Goal: Task Accomplishment & Management: Use online tool/utility

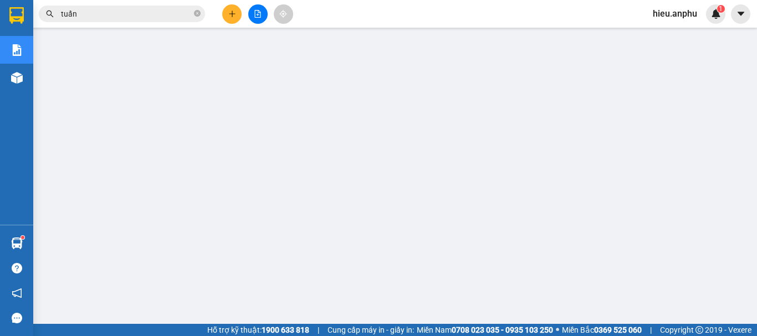
click at [196, 16] on icon "close-circle" at bounding box center [197, 13] width 7 height 7
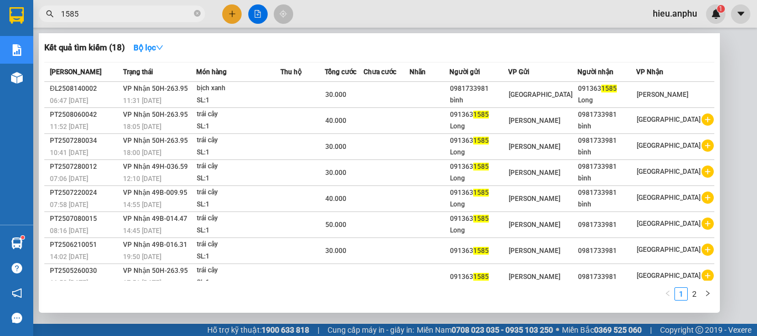
type input "1585"
click at [256, 13] on div at bounding box center [378, 168] width 757 height 336
click at [196, 11] on icon "close-circle" at bounding box center [197, 13] width 7 height 7
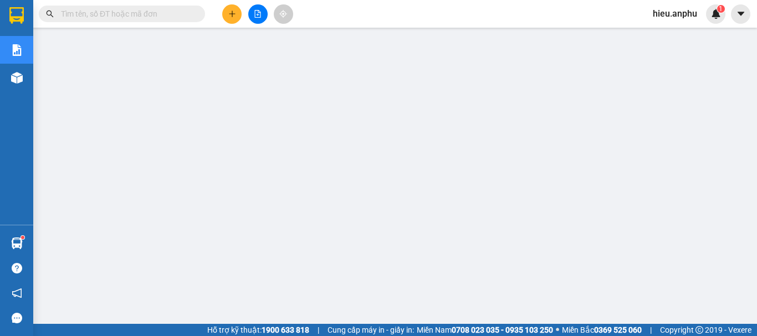
click at [258, 15] on icon "file-add" at bounding box center [258, 14] width 8 height 8
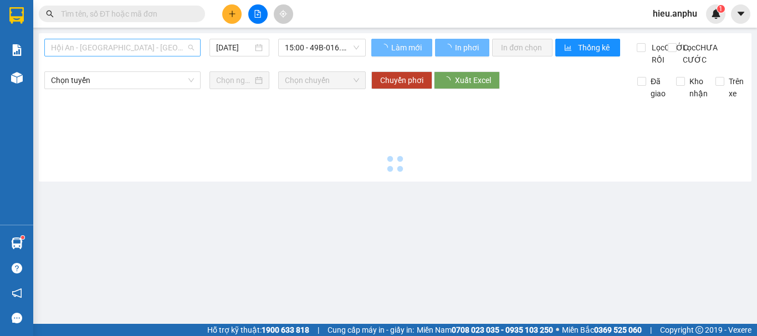
click at [103, 51] on span "Hội An - [GEOGRAPHIC_DATA] - [GEOGRAPHIC_DATA]" at bounding box center [122, 47] width 143 height 17
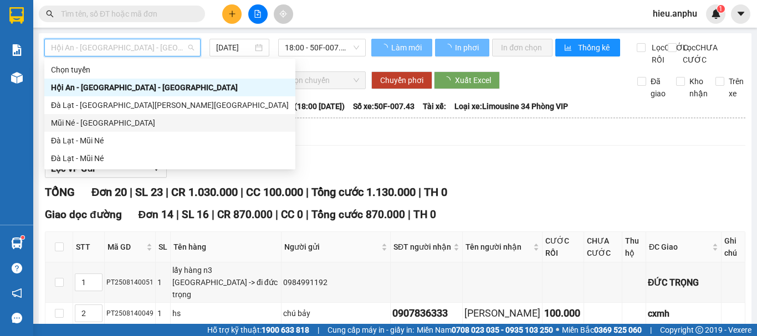
click at [83, 133] on div "Đà Lạt - Mũi Né" at bounding box center [169, 141] width 251 height 18
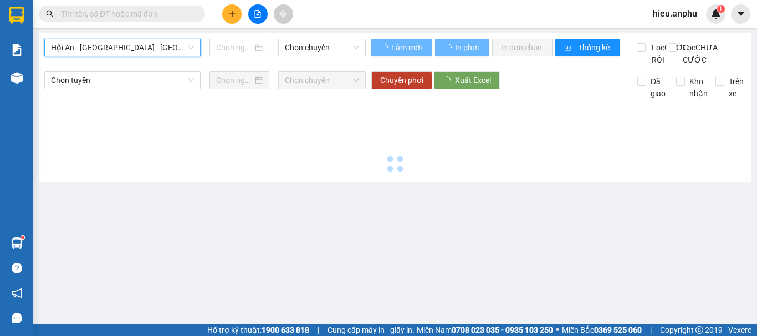
type input "[DATE]"
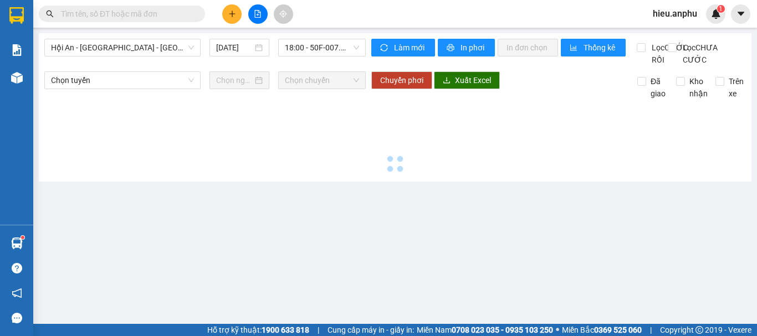
click at [332, 38] on div "Hội An - [GEOGRAPHIC_DATA] - [GEOGRAPHIC_DATA] [DATE] 18:00 - 50F-007.43 [PERSO…" at bounding box center [395, 107] width 712 height 148
click at [328, 36] on div "Hội An - [GEOGRAPHIC_DATA] - [GEOGRAPHIC_DATA] [DATE] 18:00 - 50F-007.43 [PERSO…" at bounding box center [395, 107] width 712 height 148
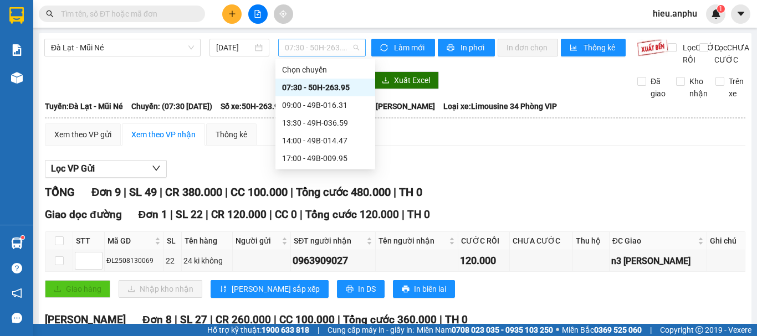
click at [324, 47] on span "07:30 - 50H-263.95" at bounding box center [322, 47] width 74 height 17
click at [298, 141] on div "14:00 - 49B-014.47" at bounding box center [325, 141] width 86 height 12
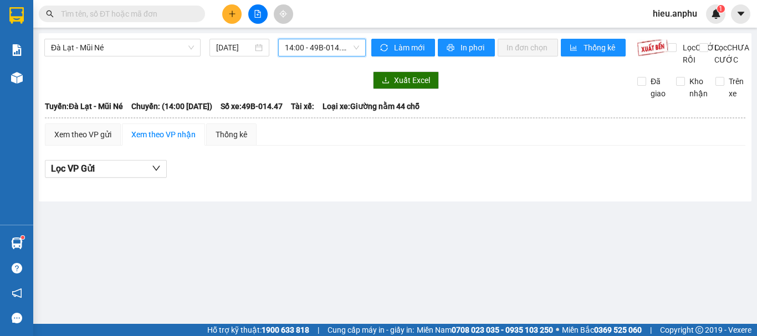
click at [331, 46] on span "14:00 - 49B-014.47" at bounding box center [322, 47] width 74 height 17
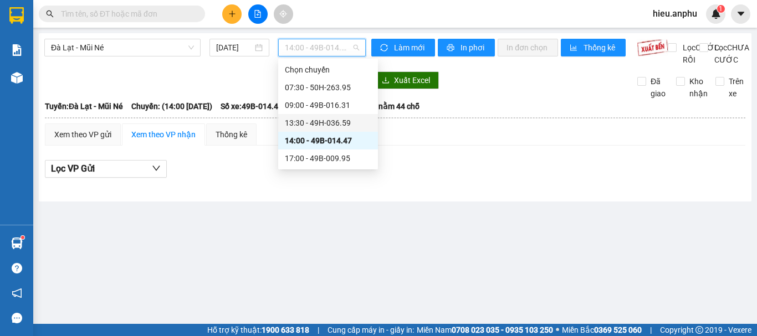
click at [301, 121] on div "13:30 - 49H-036.59" at bounding box center [328, 123] width 86 height 12
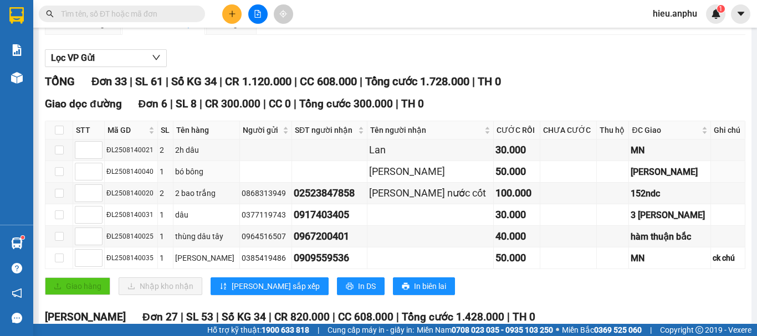
scroll to position [222, 0]
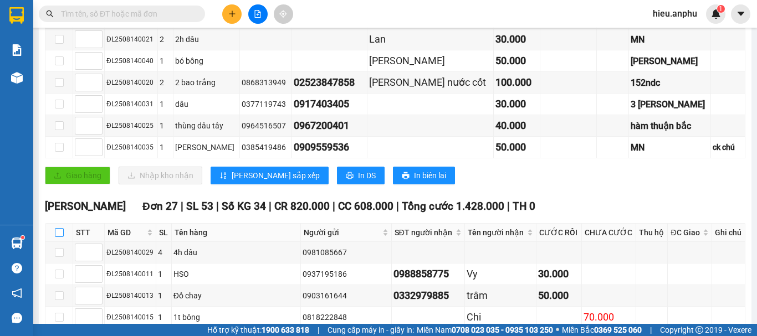
click at [61, 237] on input "checkbox" at bounding box center [59, 232] width 9 height 9
checkbox input "true"
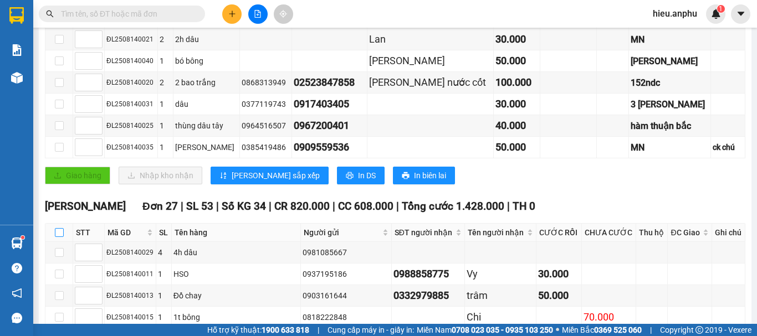
checkbox input "true"
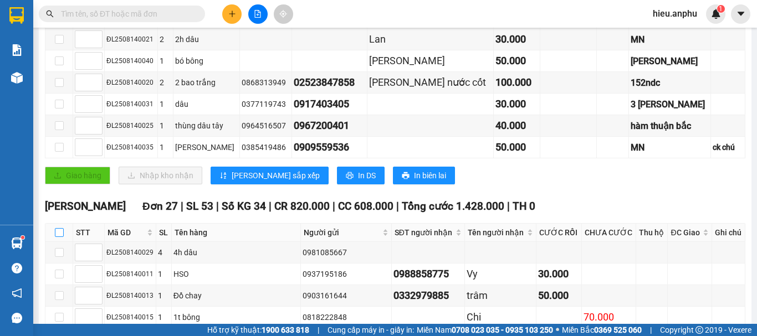
checkbox input "true"
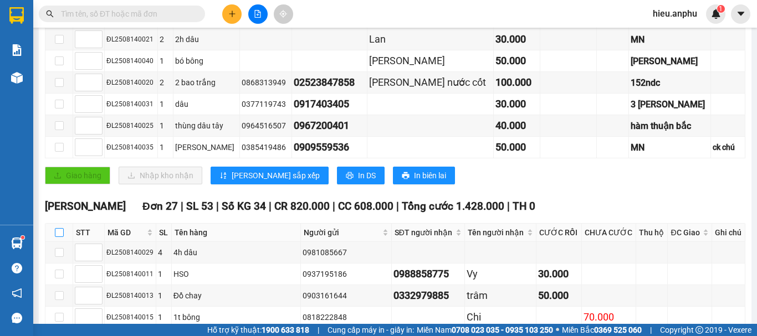
checkbox input "true"
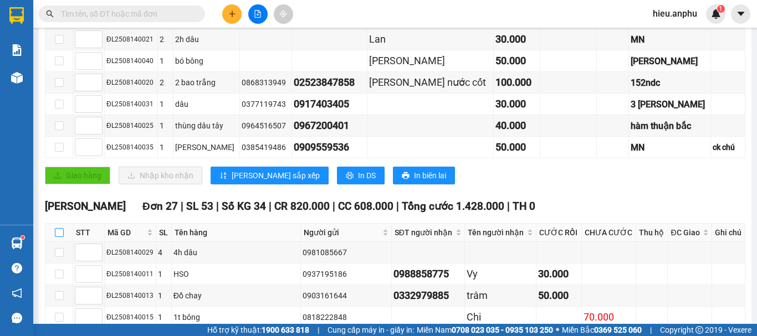
checkbox input "true"
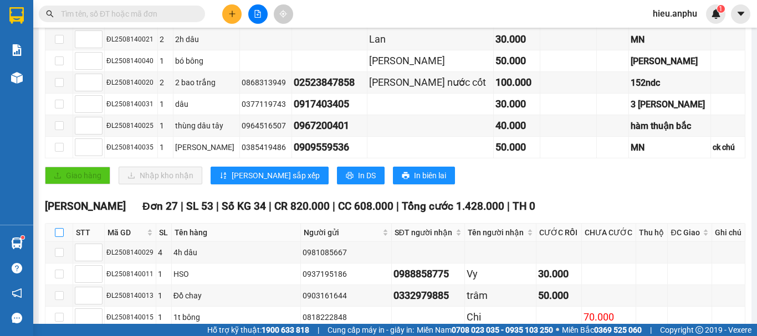
checkbox input "true"
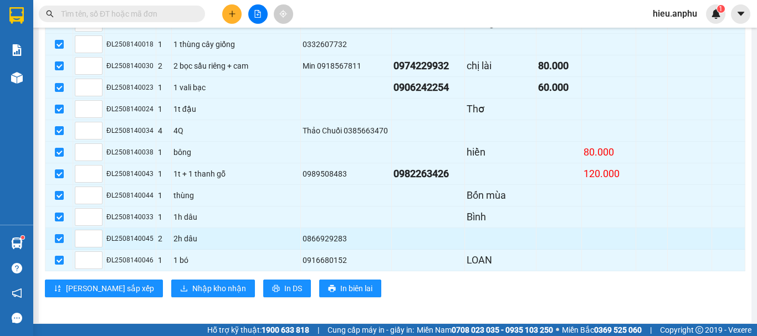
scroll to position [792, 0]
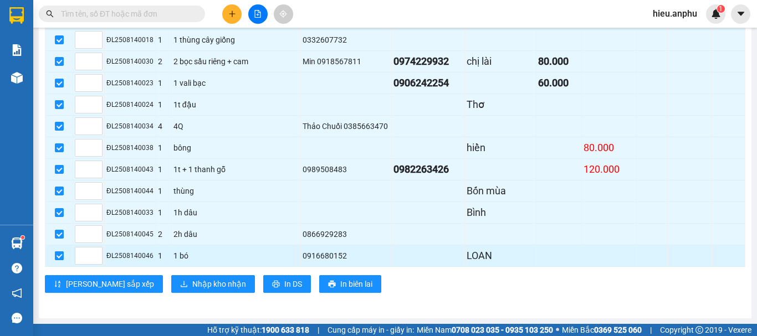
click at [59, 252] on input "checkbox" at bounding box center [59, 255] width 9 height 9
checkbox input "false"
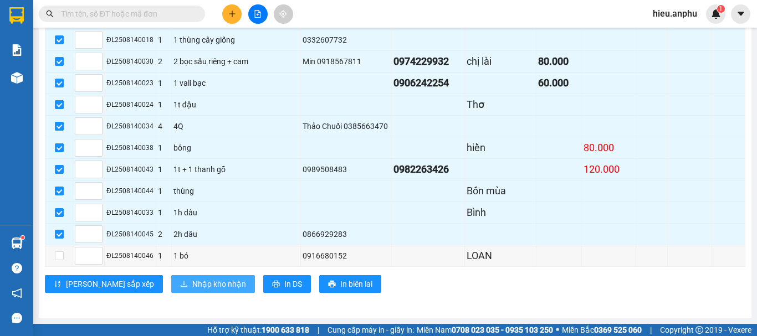
click at [192, 281] on span "Nhập kho nhận" at bounding box center [219, 284] width 54 height 12
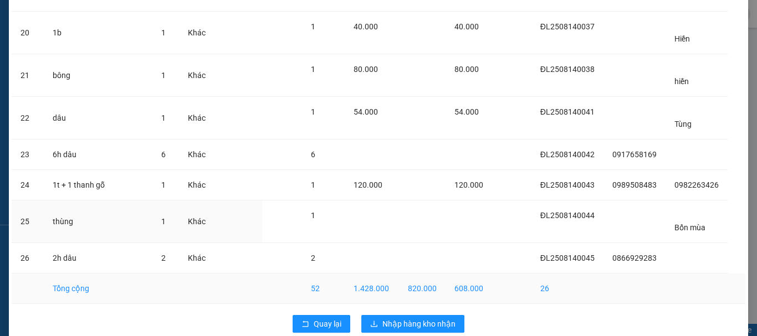
scroll to position [861, 0]
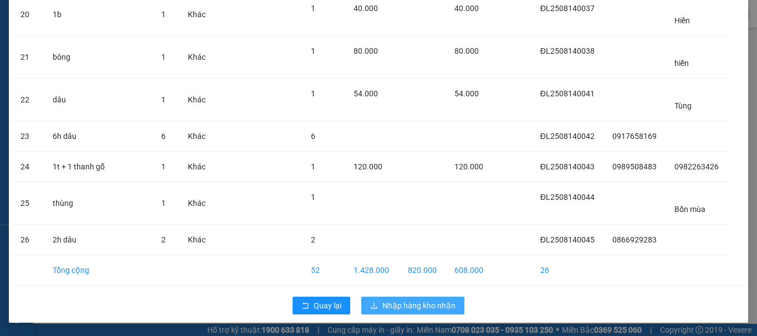
click at [404, 302] on span "Nhập hàng kho nhận" at bounding box center [418, 306] width 73 height 12
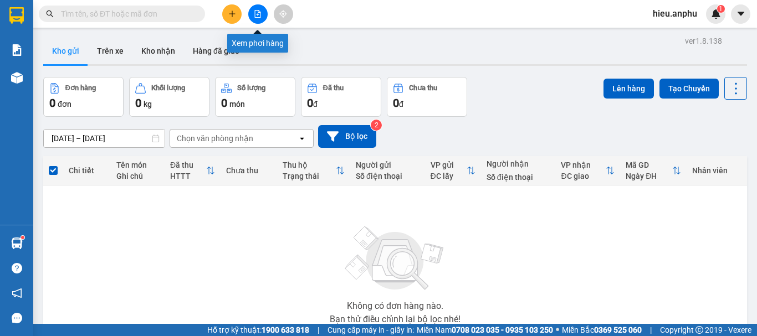
click at [254, 11] on icon "file-add" at bounding box center [258, 14] width 8 height 8
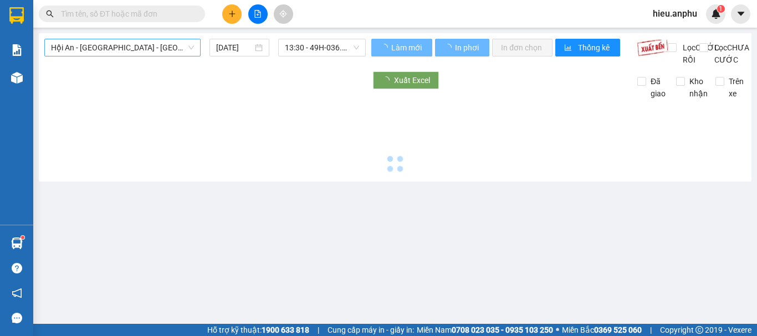
click at [110, 49] on span "Hội An - [GEOGRAPHIC_DATA] - [GEOGRAPHIC_DATA]" at bounding box center [122, 47] width 143 height 17
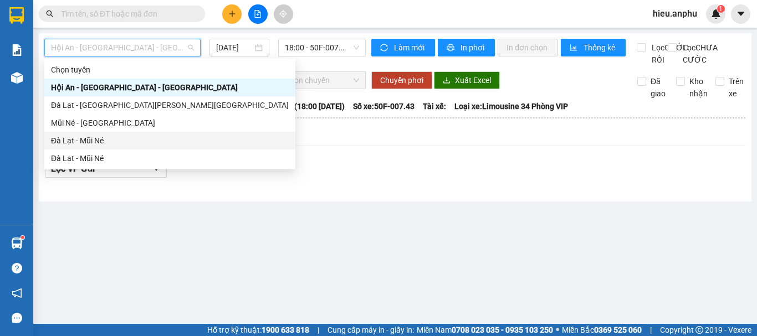
drag, startPoint x: 75, startPoint y: 140, endPoint x: 223, endPoint y: 82, distance: 158.9
click at [76, 139] on div "Đà Lạt - Mũi Né" at bounding box center [170, 141] width 238 height 12
type input "[DATE]"
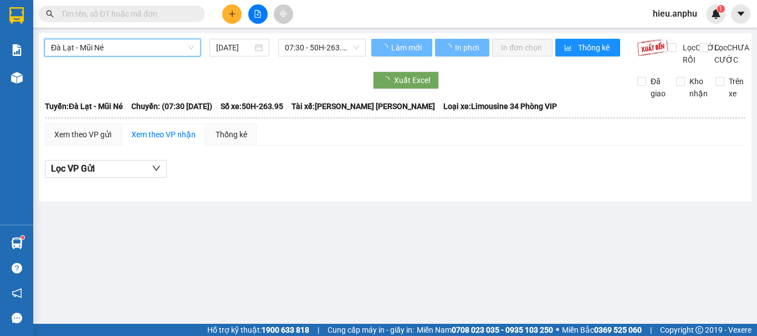
click at [329, 37] on div "[GEOGRAPHIC_DATA] - Mũi Né [GEOGRAPHIC_DATA] - Mũi Né [DATE] 07:30 - 50H-263.95…" at bounding box center [395, 117] width 712 height 168
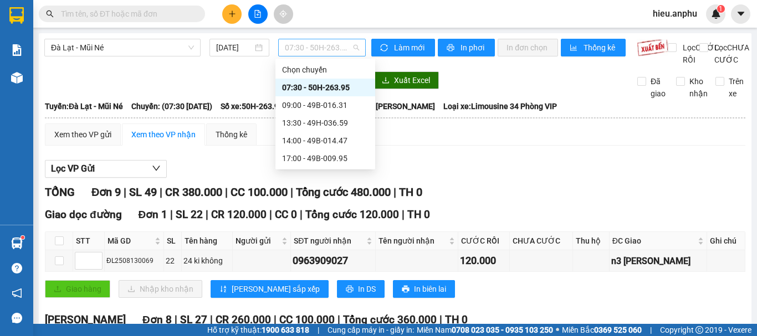
click at [326, 43] on span "07:30 - 50H-263.95" at bounding box center [322, 47] width 74 height 17
click at [296, 137] on div "14:00 - 49B-014.47" at bounding box center [325, 141] width 86 height 12
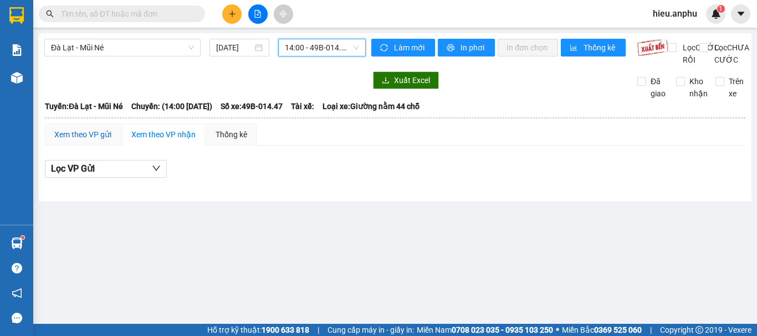
click at [73, 141] on div "Xem theo VP gửi" at bounding box center [82, 134] width 57 height 12
click at [140, 141] on div "Xem theo VP nhận" at bounding box center [163, 134] width 64 height 12
click at [63, 141] on div "Xem theo VP gửi" at bounding box center [82, 134] width 57 height 12
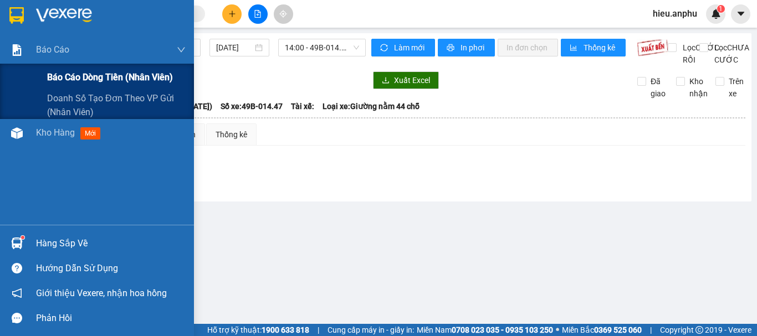
drag, startPoint x: 90, startPoint y: 81, endPoint x: 75, endPoint y: 80, distance: 15.0
click at [89, 80] on span "Báo cáo dòng tiền (nhân viên)" at bounding box center [110, 77] width 126 height 14
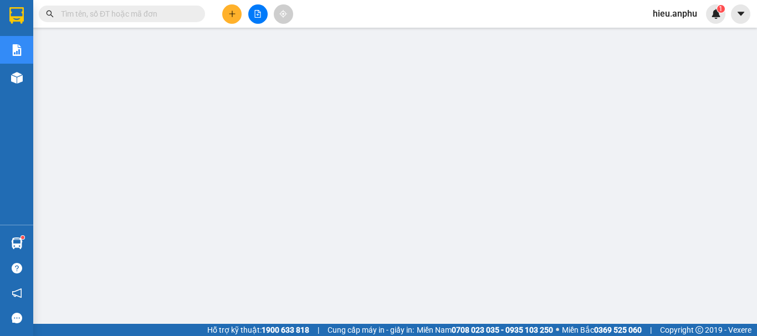
click at [171, 11] on input "text" at bounding box center [126, 14] width 131 height 12
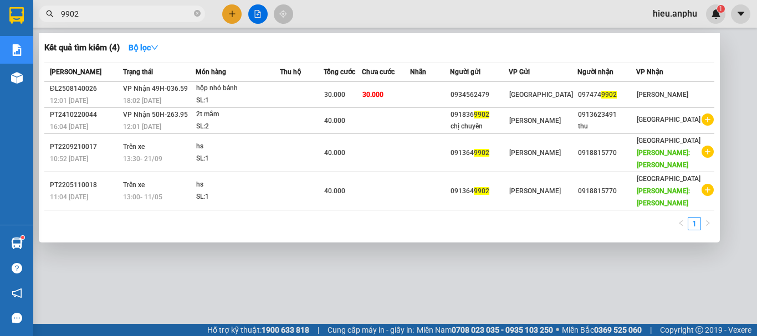
type input "9902"
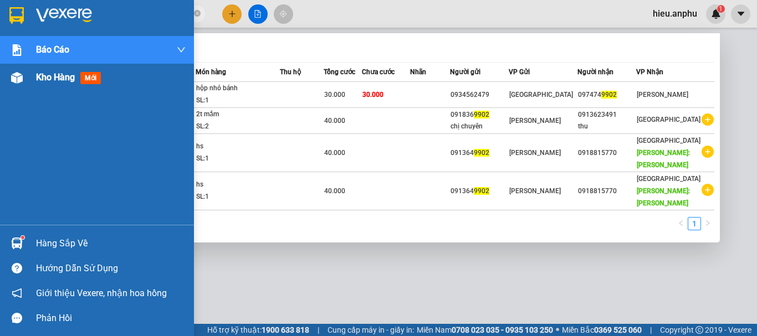
click at [28, 76] on div "Kho hàng mới" at bounding box center [97, 78] width 194 height 28
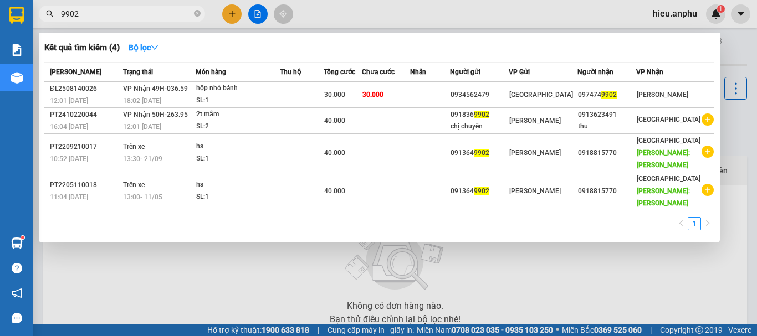
drag, startPoint x: 197, startPoint y: 11, endPoint x: 107, endPoint y: 46, distance: 96.3
click at [197, 12] on icon "close-circle" at bounding box center [197, 13] width 7 height 7
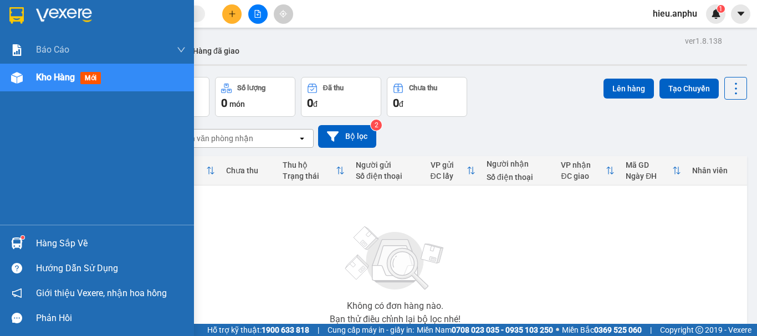
click at [14, 78] on img at bounding box center [17, 78] width 12 height 12
